Goal: Task Accomplishment & Management: Complete application form

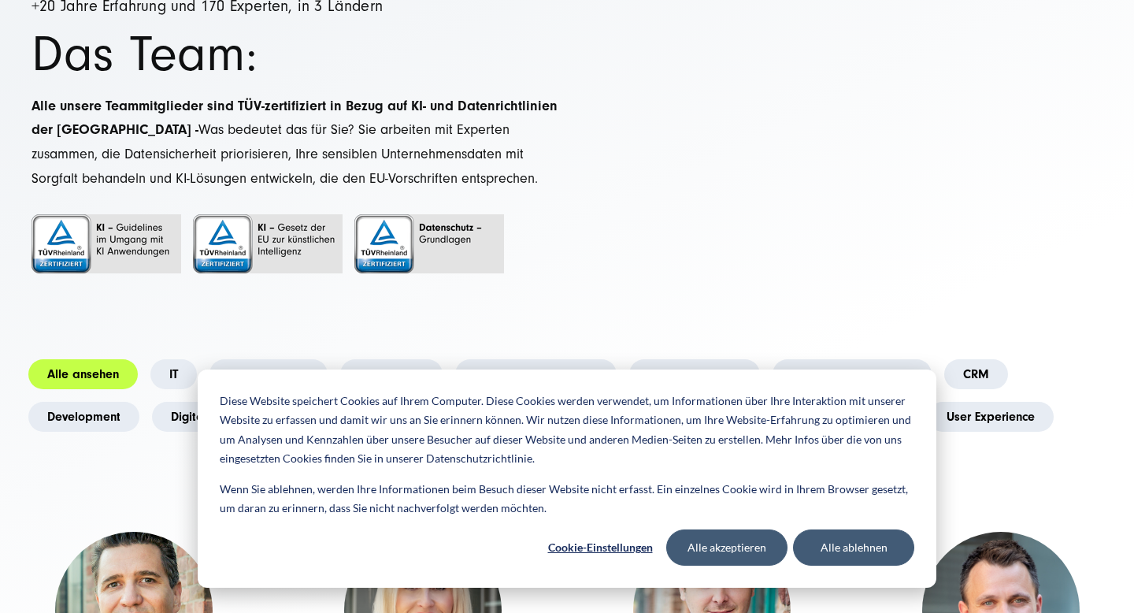
scroll to position [419, 0]
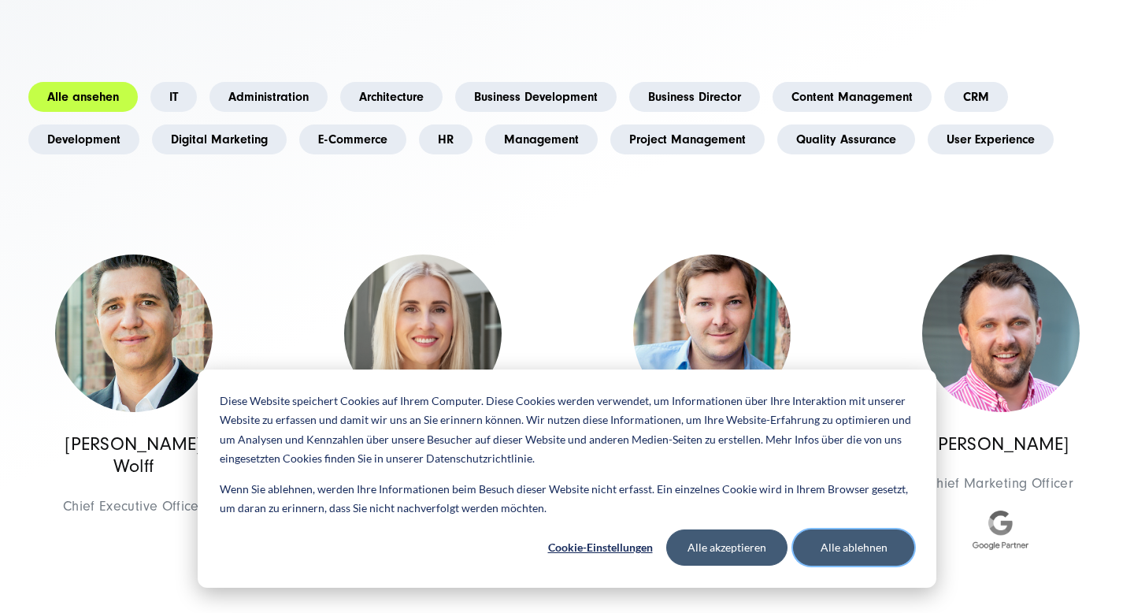
click at [865, 545] on button "Alle ablehnen" at bounding box center [853, 547] width 121 height 36
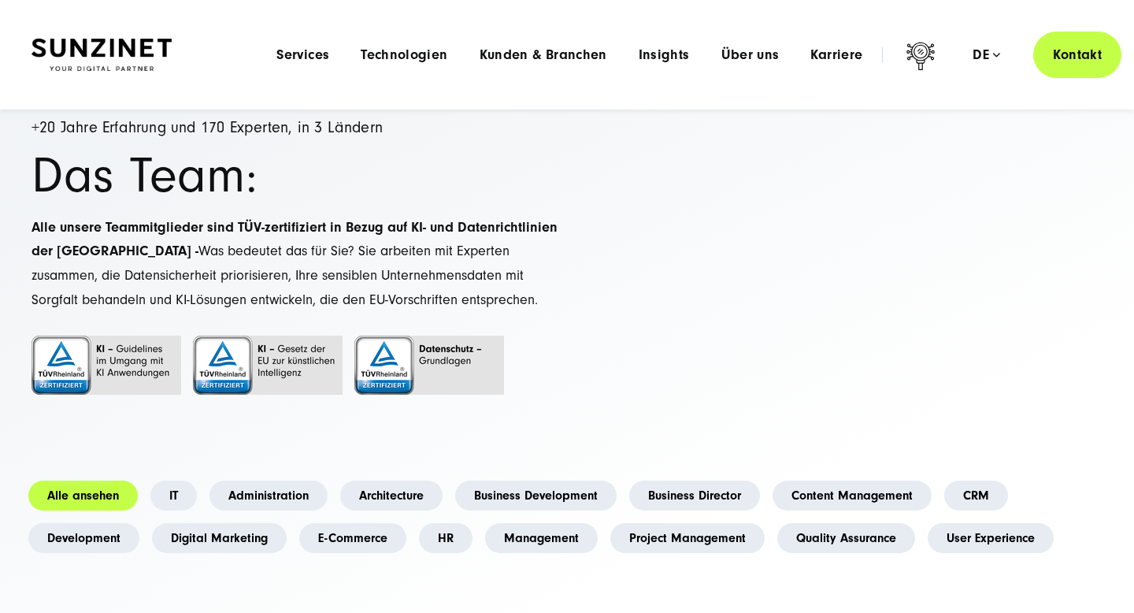
scroll to position [0, 0]
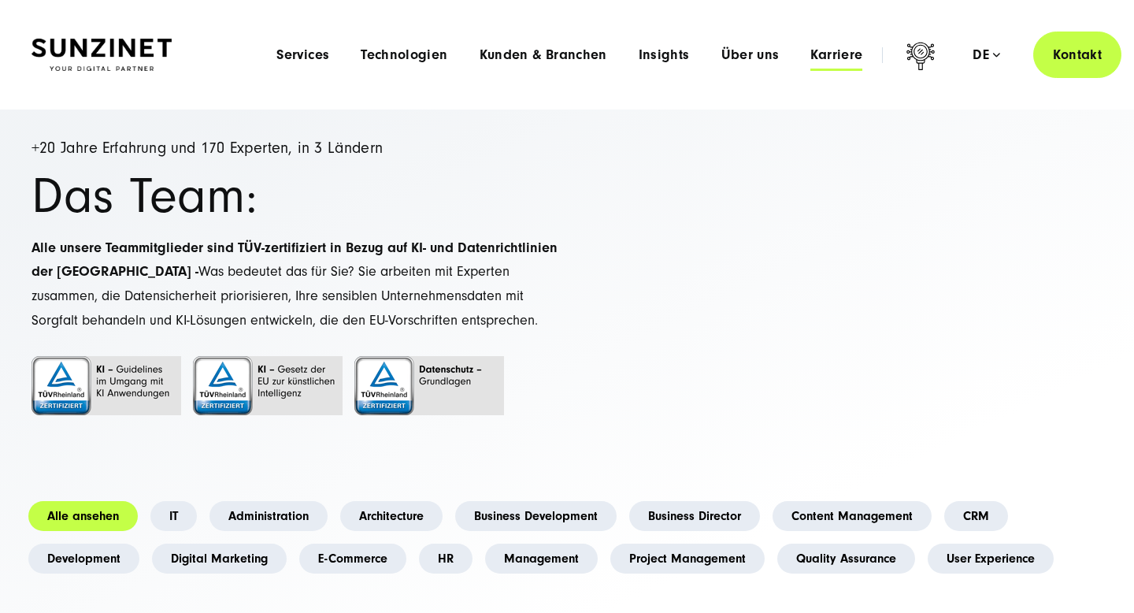
click at [814, 57] on span "Karriere" at bounding box center [836, 55] width 52 height 16
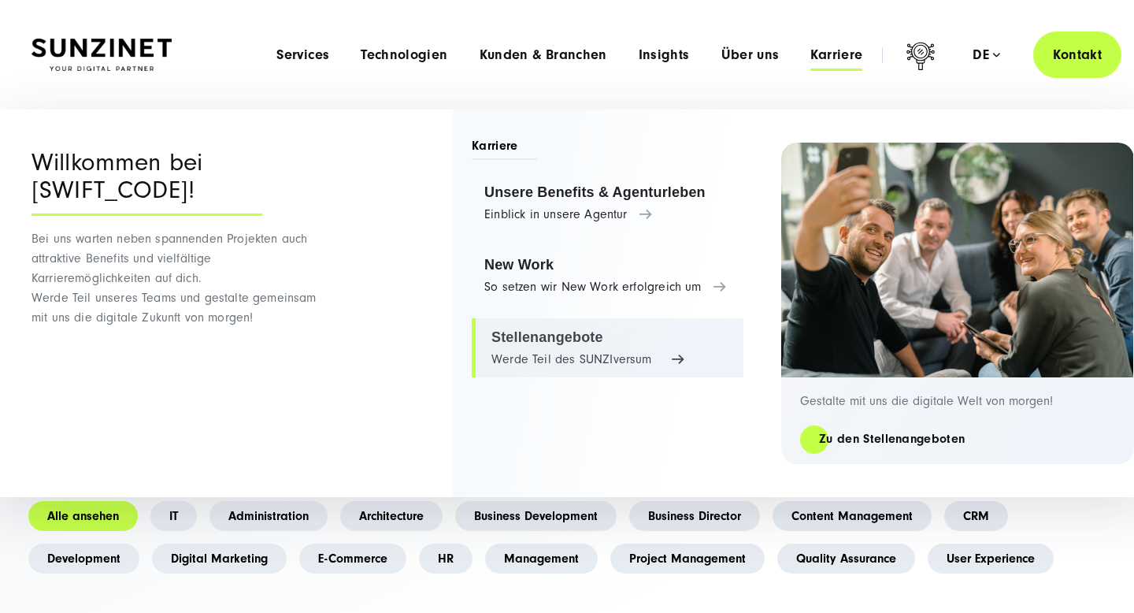
click at [548, 347] on link "Stellenangebote Werde Teil des SUNZIversum" at bounding box center [608, 348] width 272 height 60
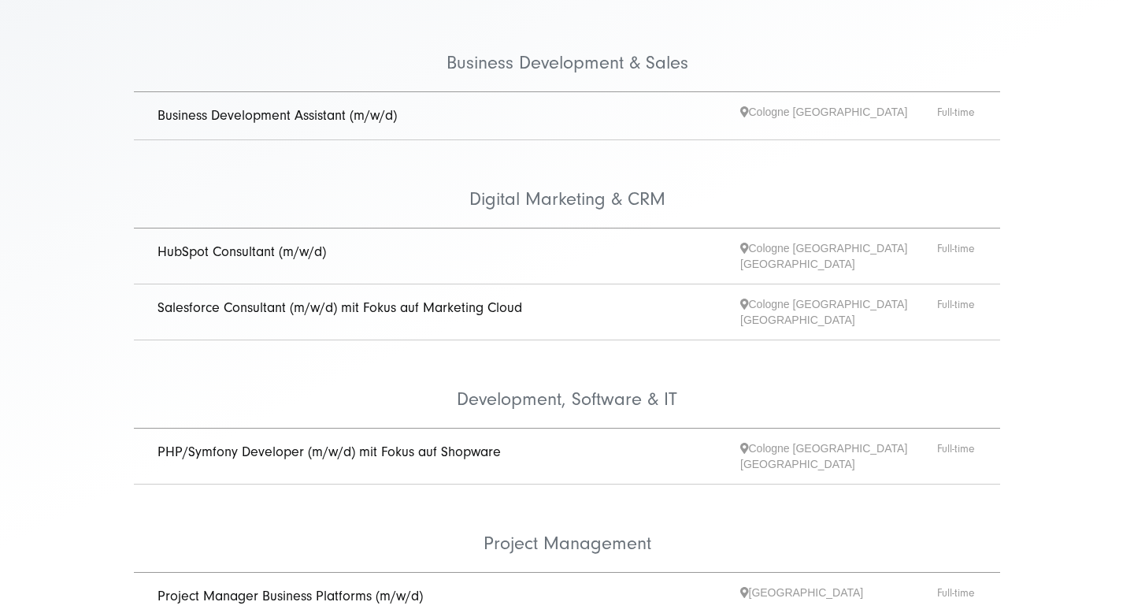
scroll to position [362, 0]
click at [436, 442] on link "PHP/Symfony Developer (m/w/d) mit Fokus auf Shopware" at bounding box center [329, 450] width 343 height 17
